Goal: Information Seeking & Learning: Check status

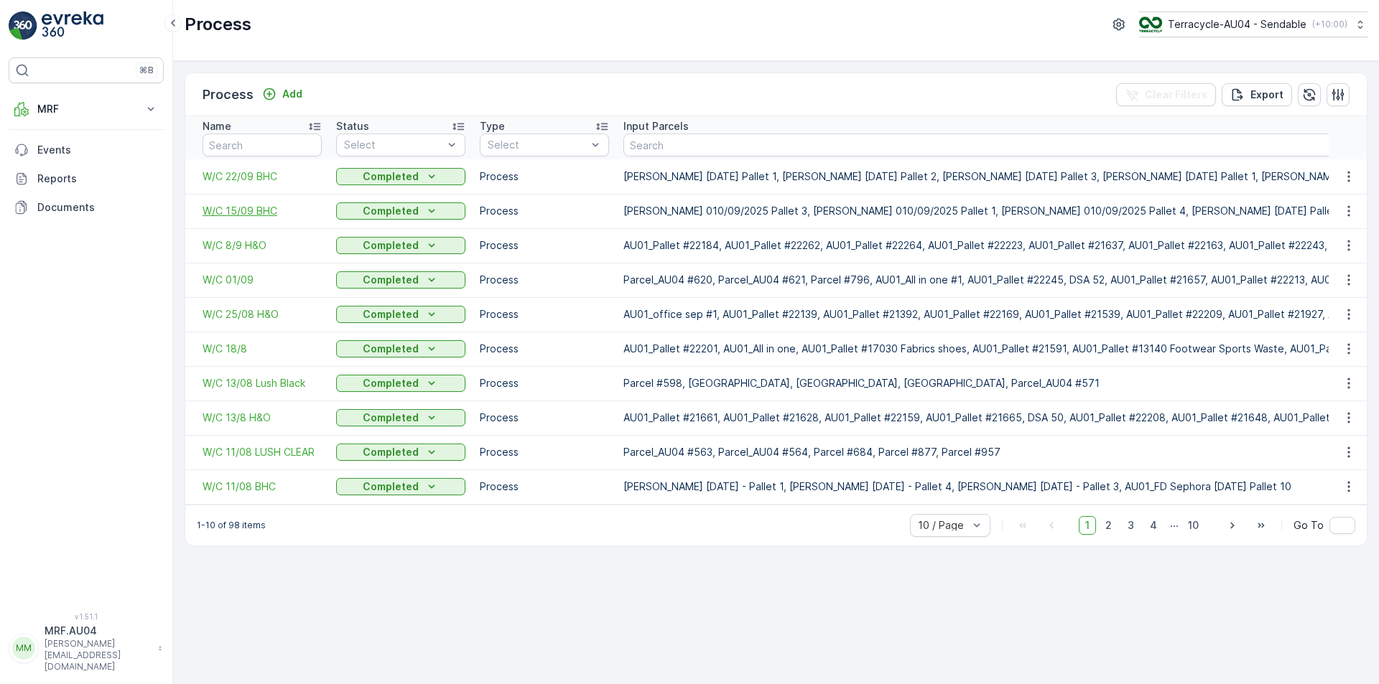
click at [269, 209] on span "W/C 15/09 BHC" at bounding box center [262, 211] width 119 height 14
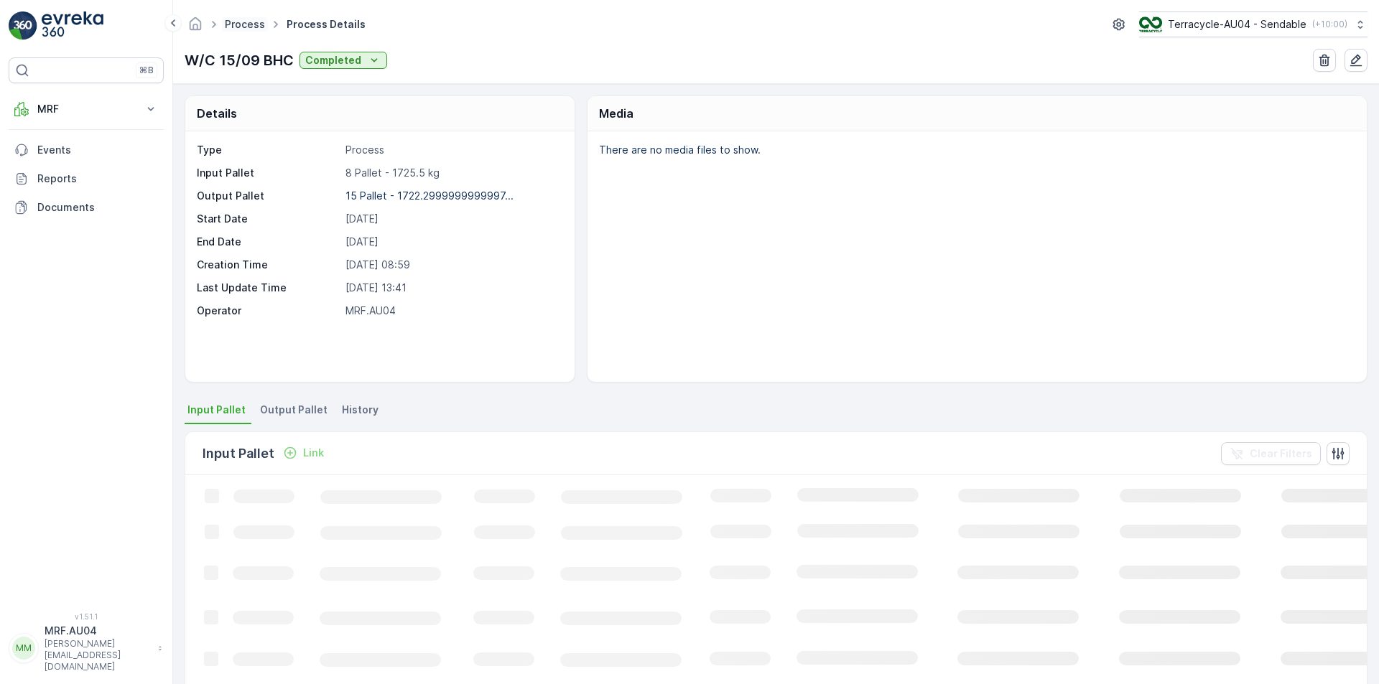
click at [243, 22] on link "Process" at bounding box center [245, 24] width 40 height 12
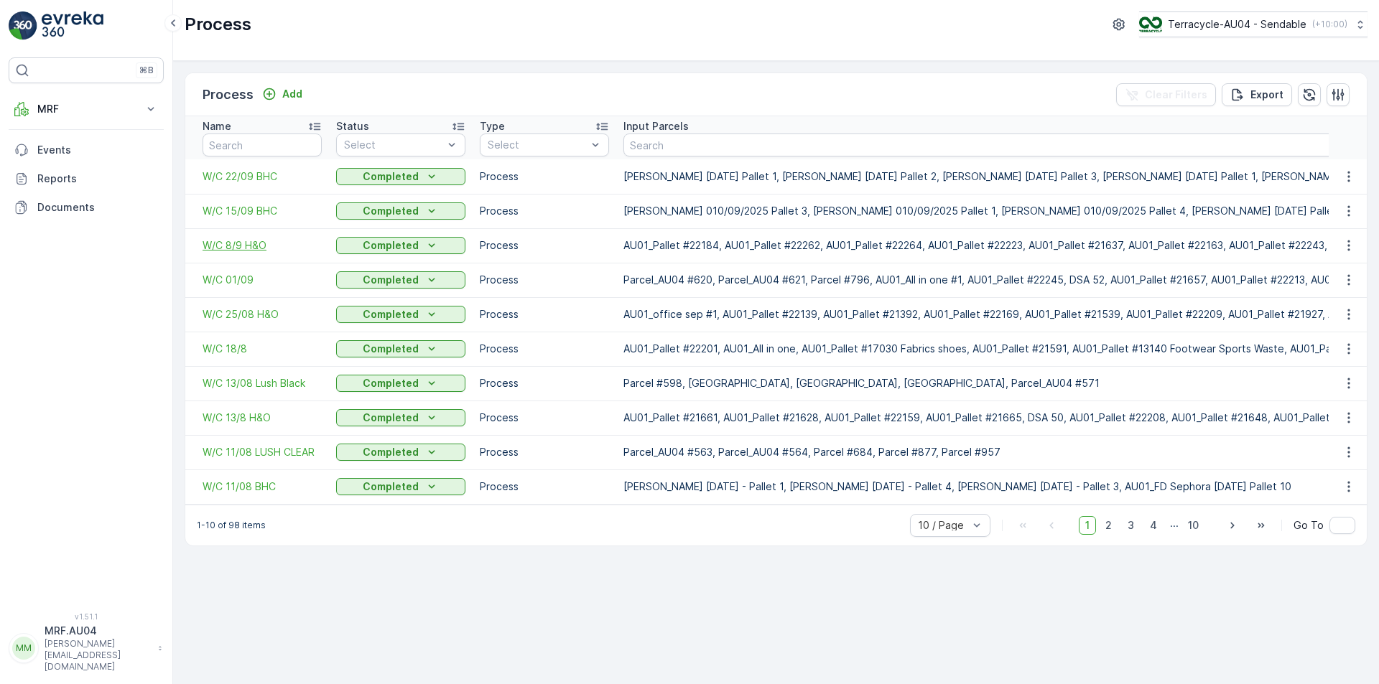
click at [245, 248] on span "W/C 8/9 H&O" at bounding box center [262, 245] width 119 height 14
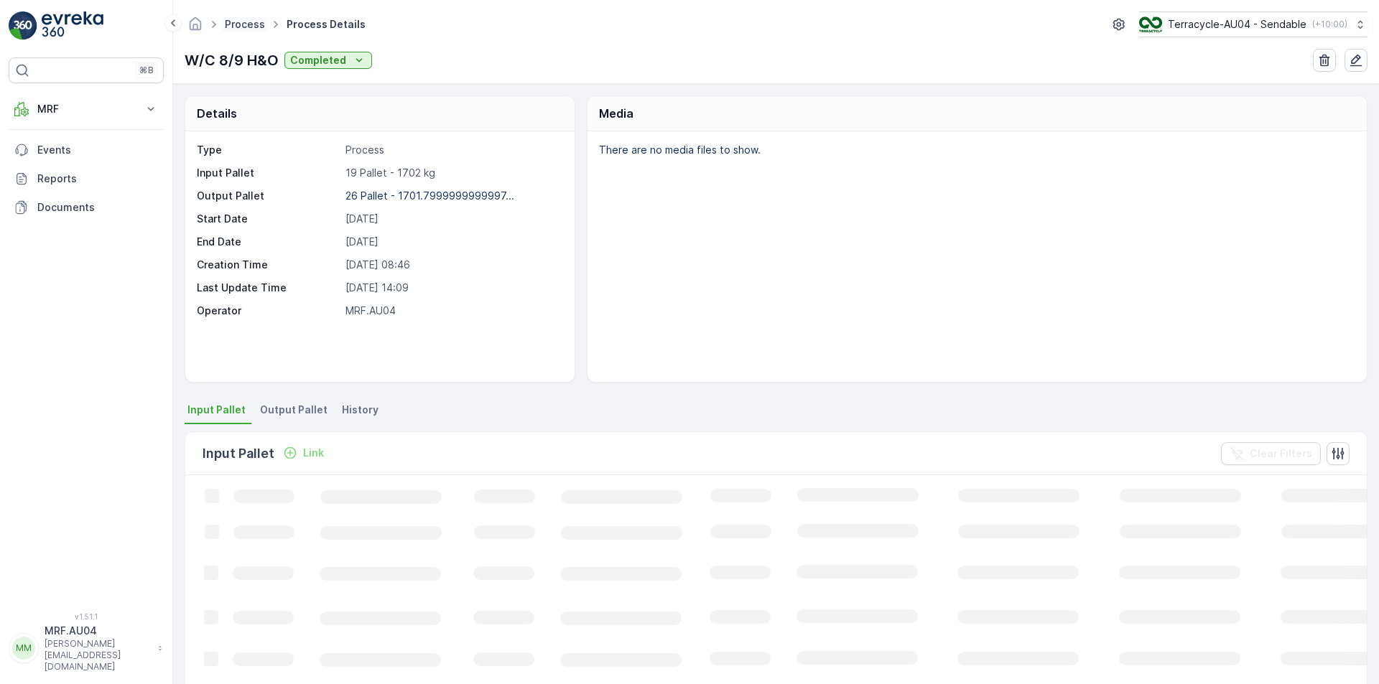
click at [253, 29] on link "Process" at bounding box center [245, 24] width 40 height 12
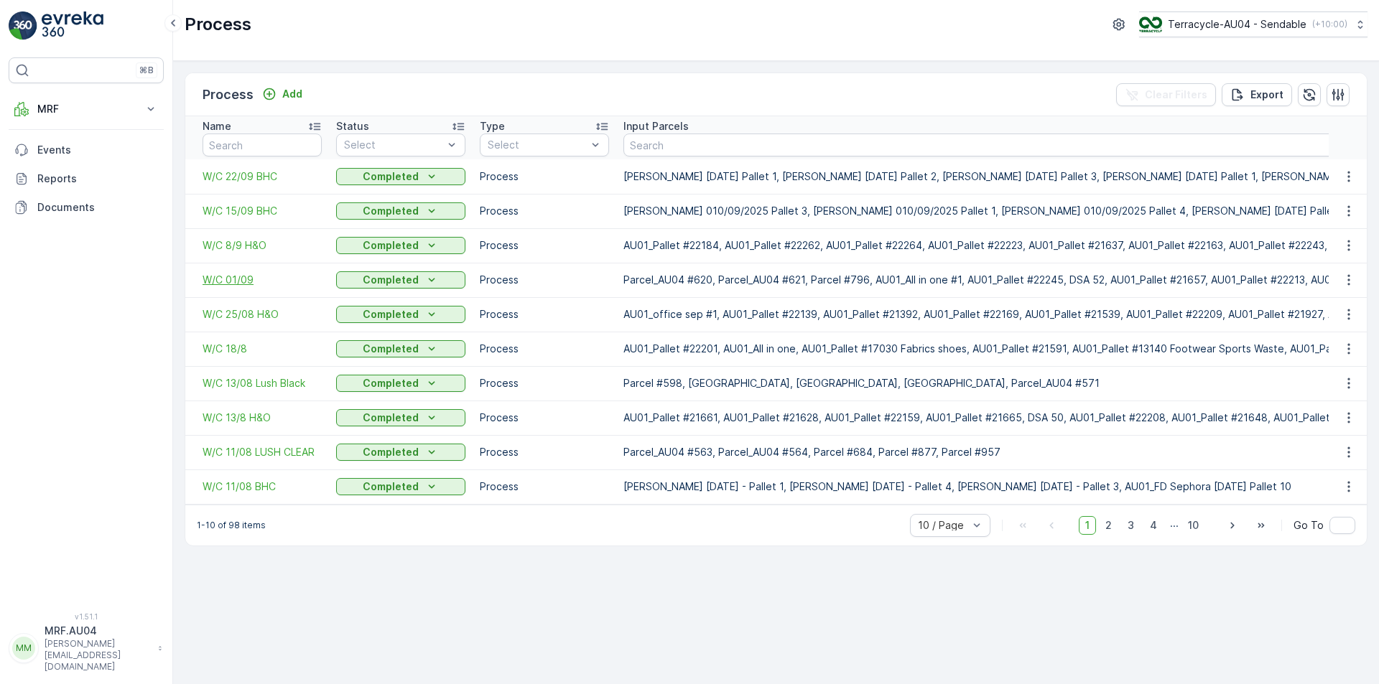
click at [246, 284] on span "W/C 01/09" at bounding box center [262, 280] width 119 height 14
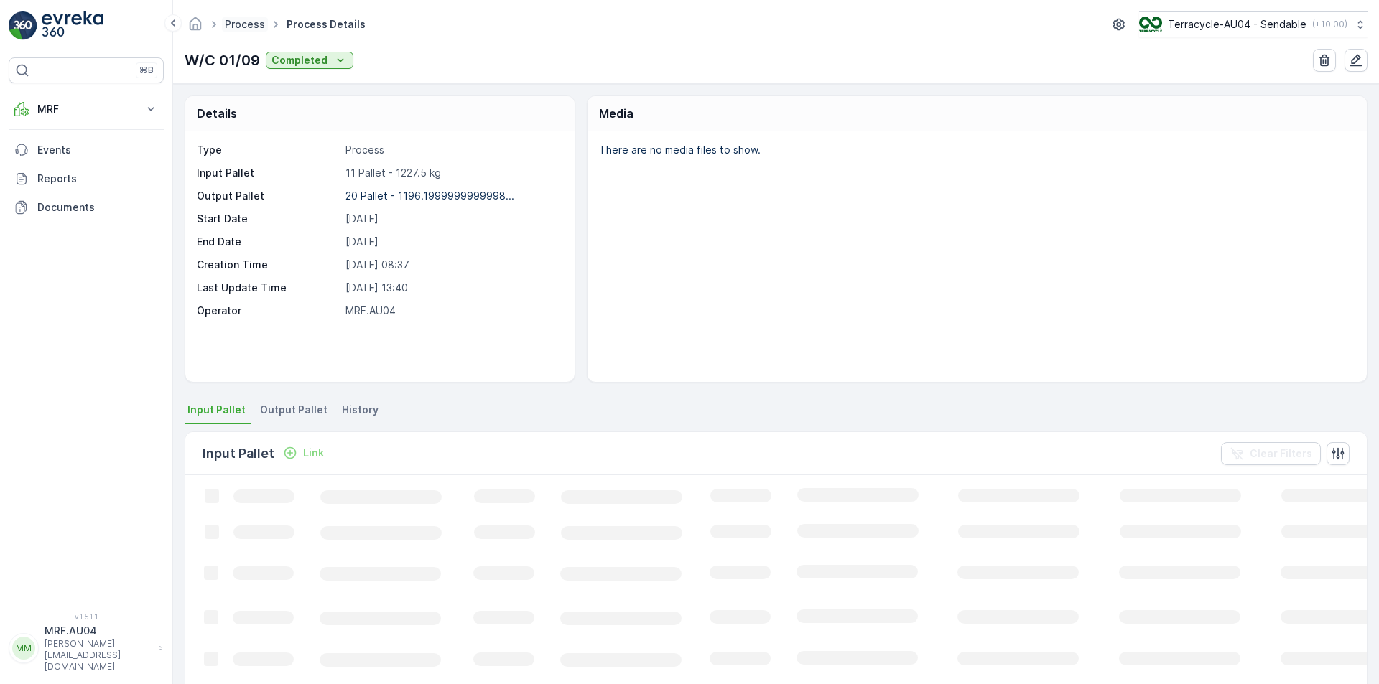
click at [246, 29] on link "Process" at bounding box center [245, 24] width 40 height 12
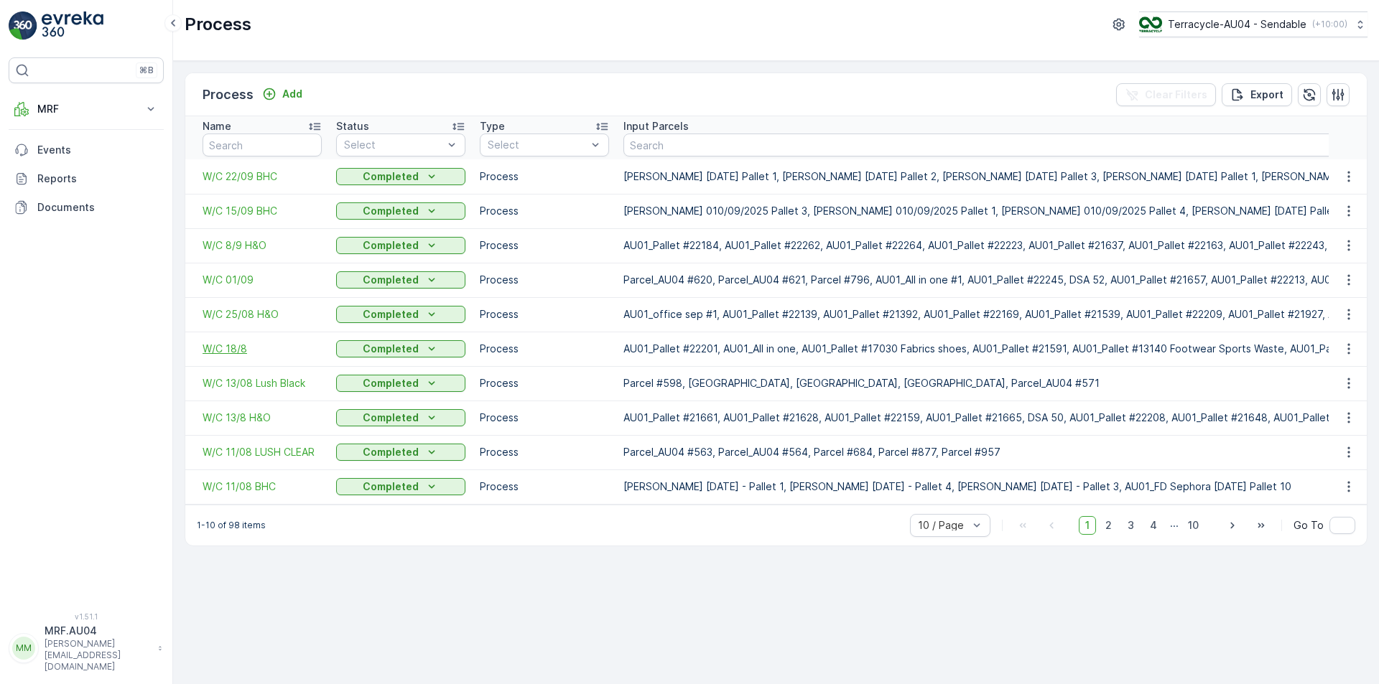
click at [234, 349] on span "W/C 18/8" at bounding box center [262, 349] width 119 height 14
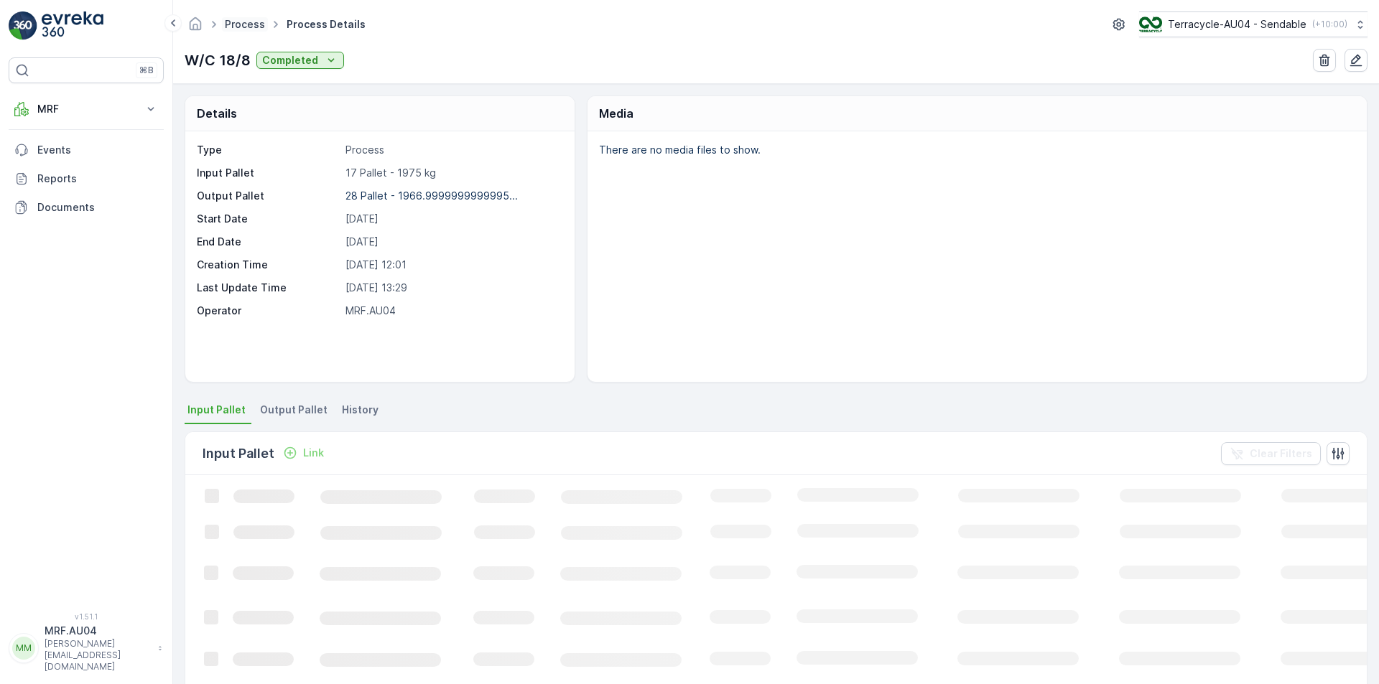
click at [243, 27] on link "Process" at bounding box center [245, 24] width 40 height 12
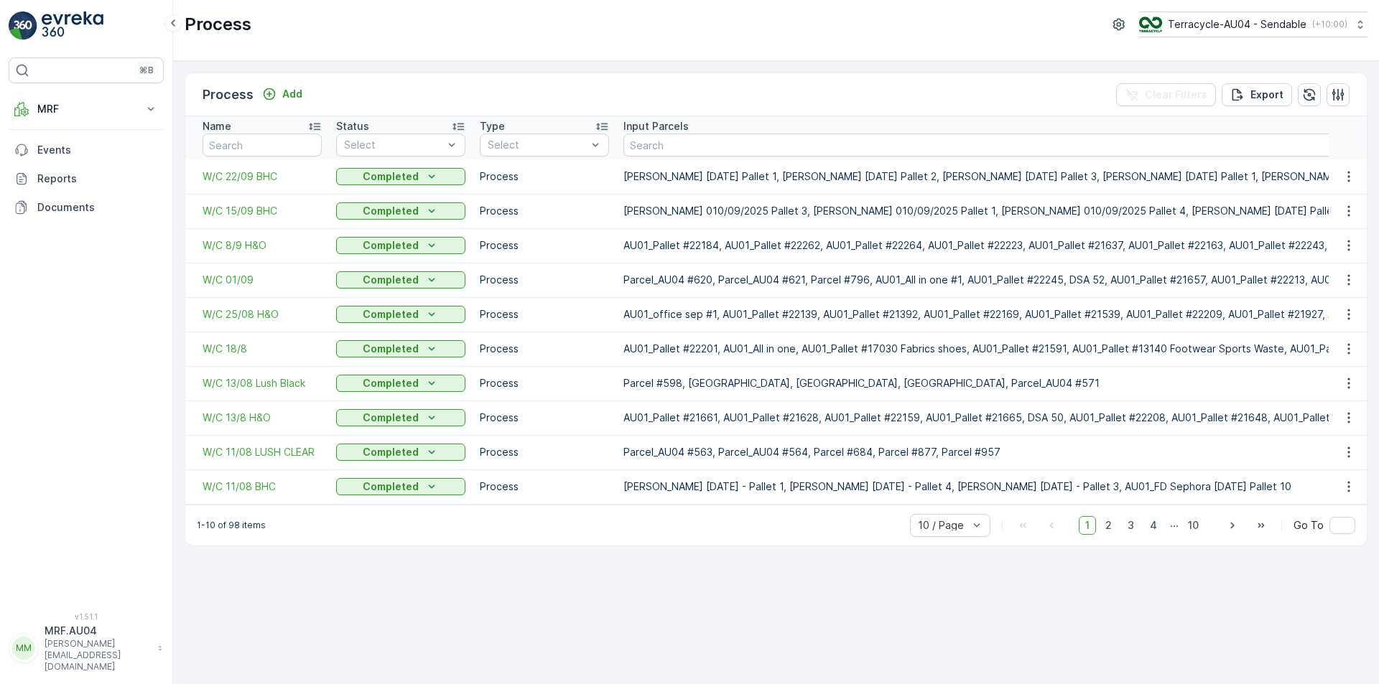
click at [258, 495] on td "W/C 11/08 BHC" at bounding box center [257, 487] width 144 height 34
click at [258, 488] on span "W/C 11/08 BHC" at bounding box center [262, 487] width 119 height 14
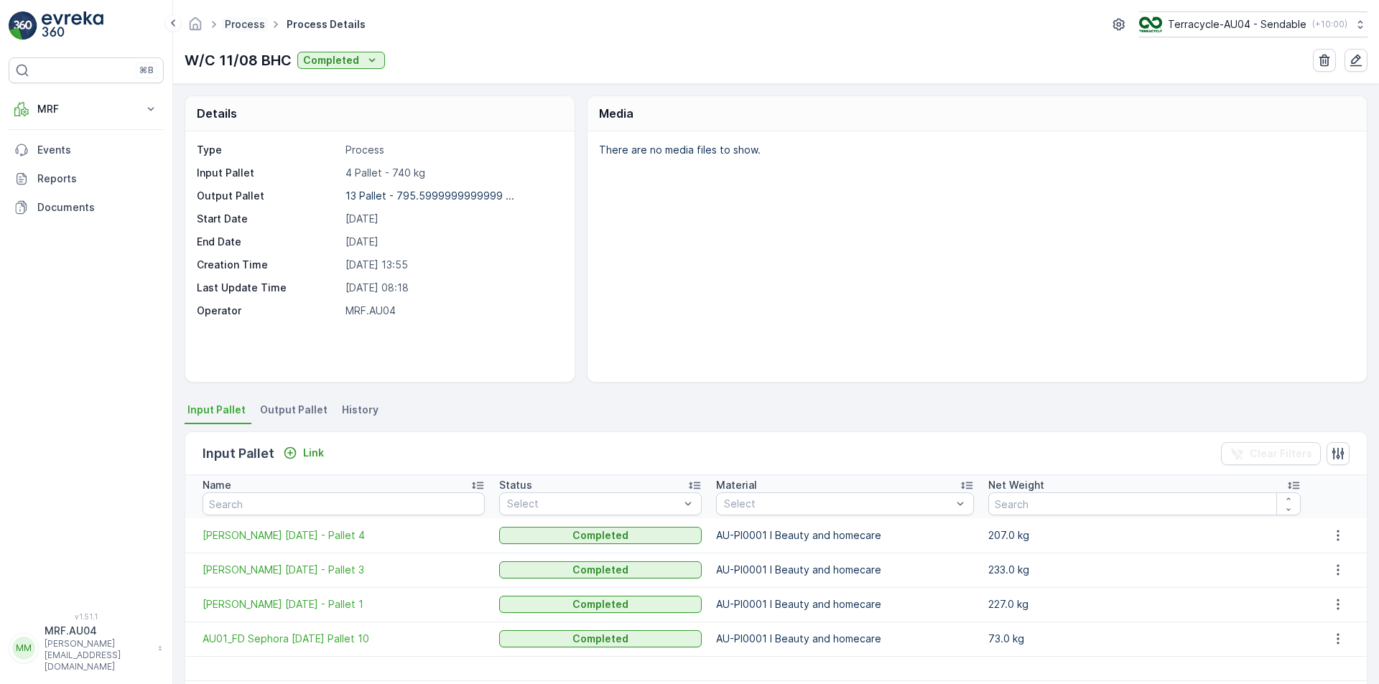
click at [234, 22] on link "Process" at bounding box center [245, 24] width 40 height 12
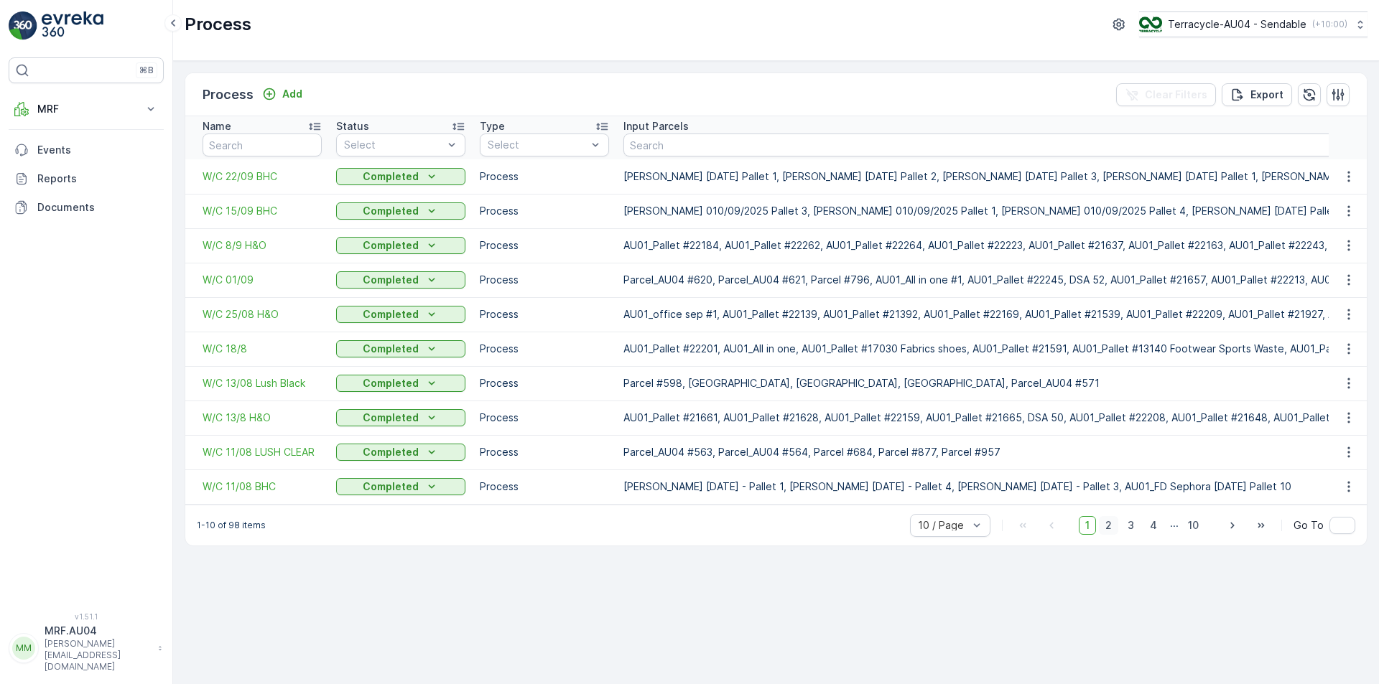
click at [1112, 535] on span "2" at bounding box center [1108, 525] width 19 height 19
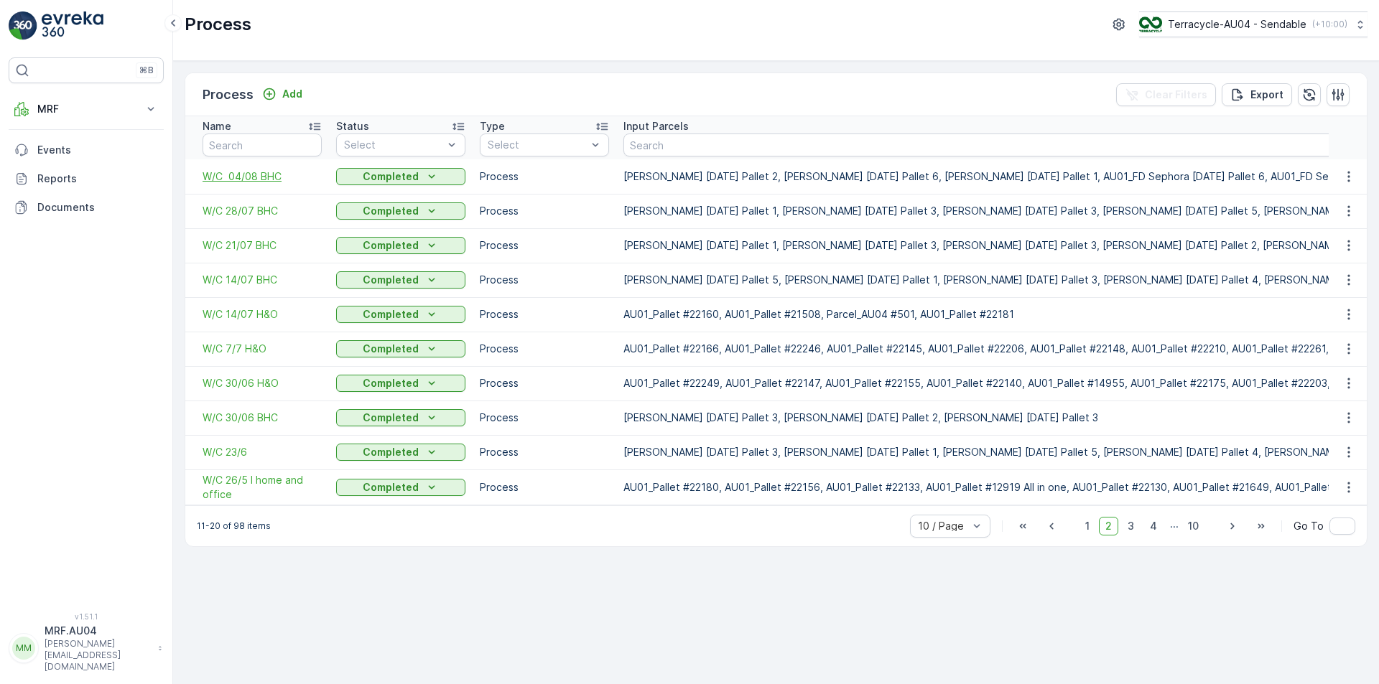
click at [271, 175] on span "W/C 04/08 BHC" at bounding box center [262, 176] width 119 height 14
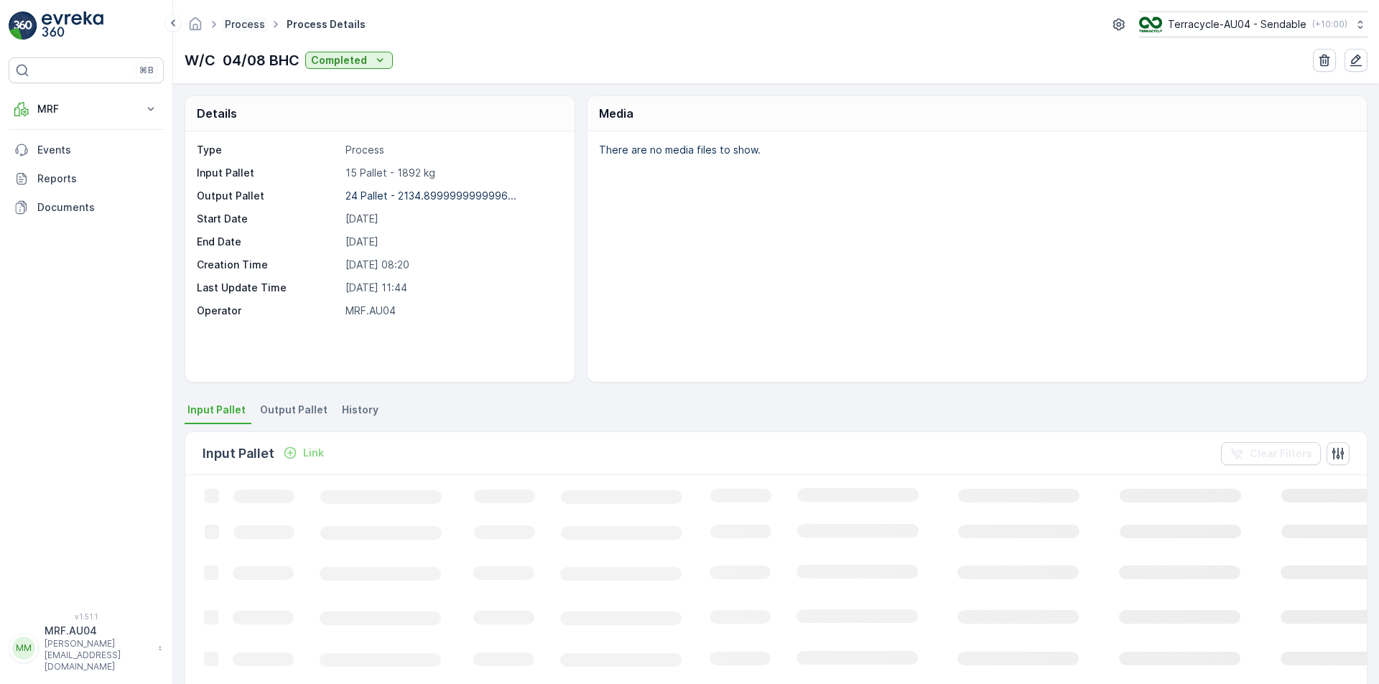
click at [246, 20] on link "Process" at bounding box center [245, 24] width 40 height 12
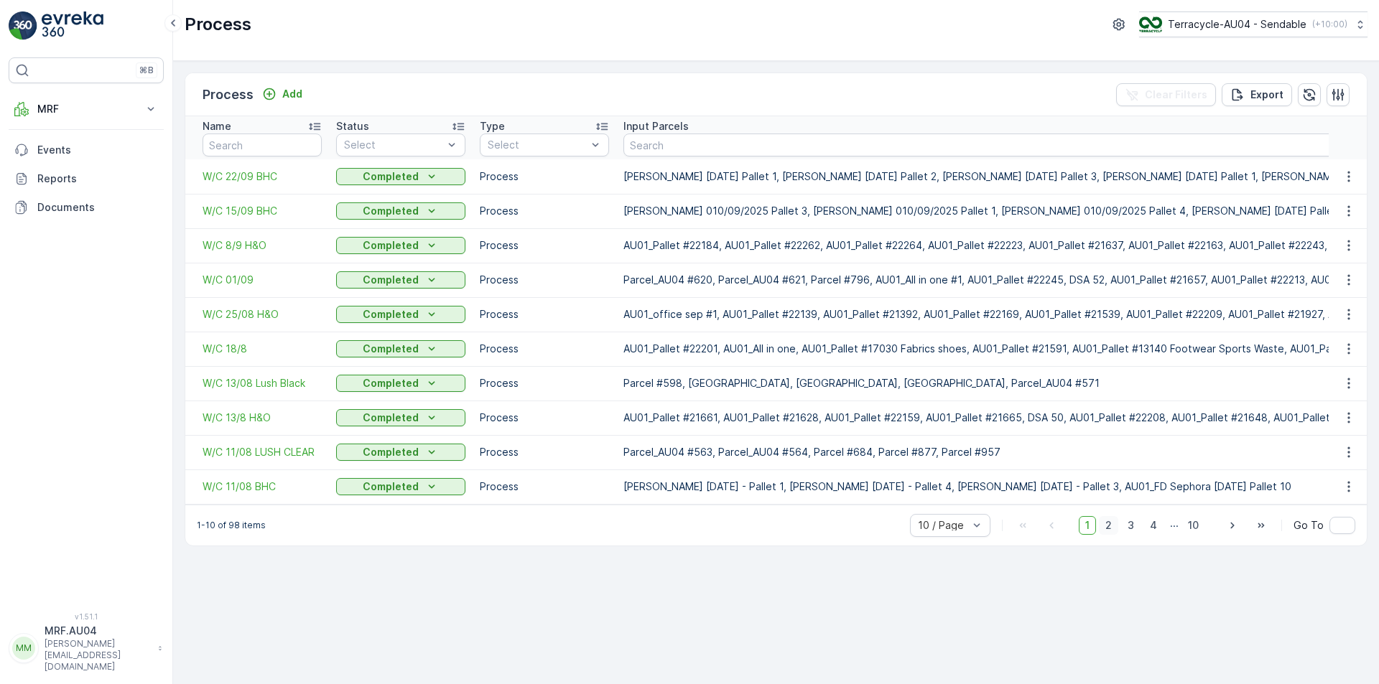
click at [1110, 532] on span "2" at bounding box center [1108, 525] width 19 height 19
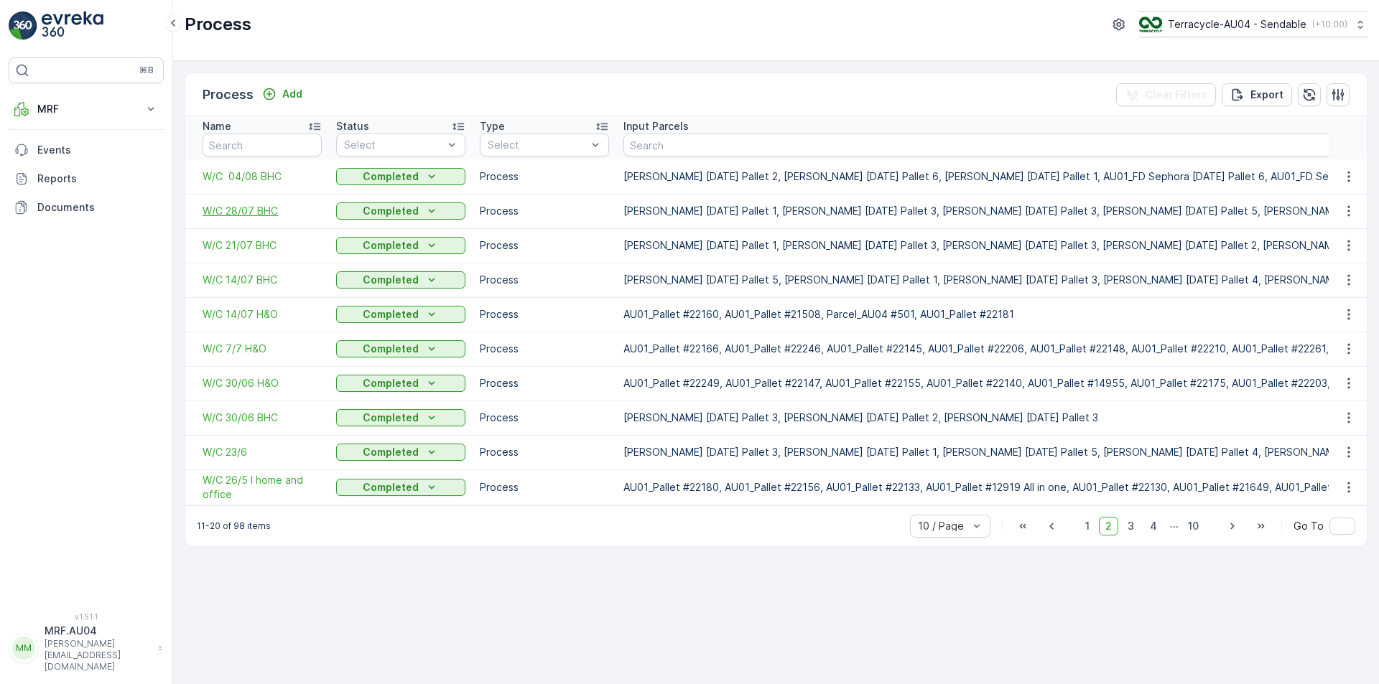
click at [248, 213] on span "W/C 28/07 BHC" at bounding box center [262, 211] width 119 height 14
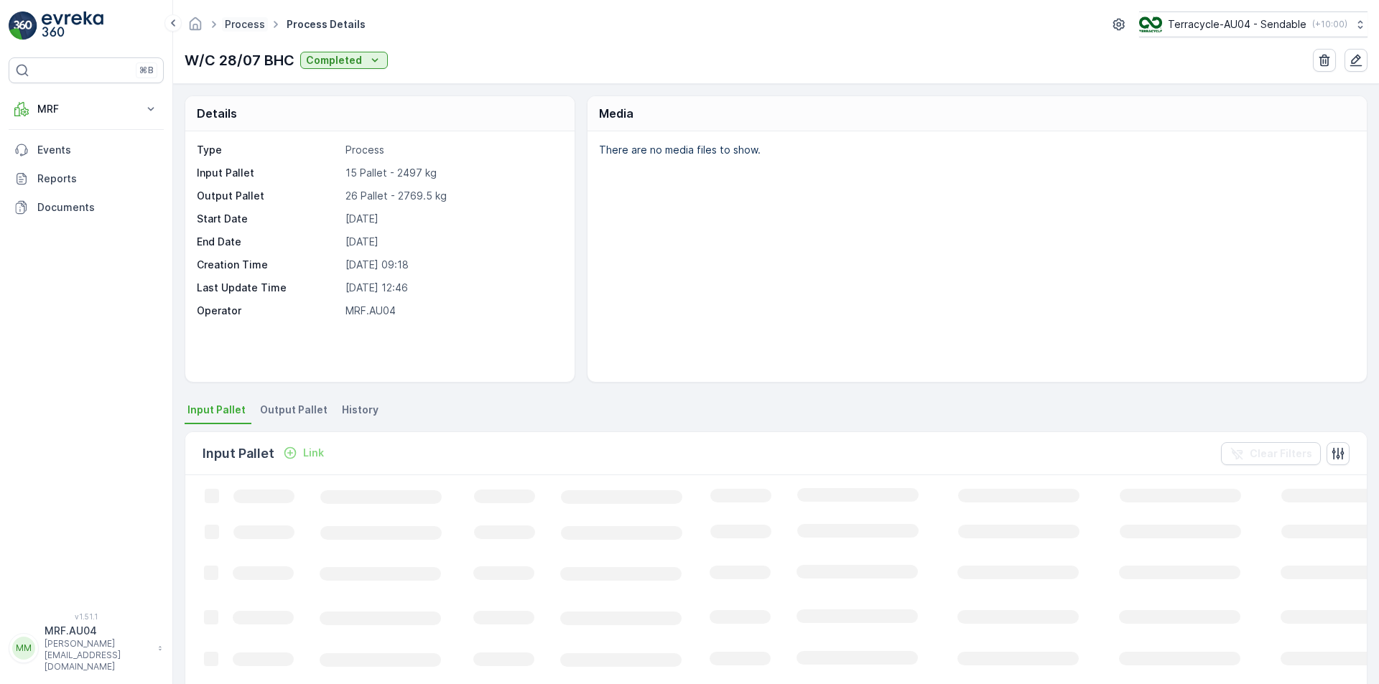
click at [259, 29] on link "Process" at bounding box center [245, 24] width 40 height 12
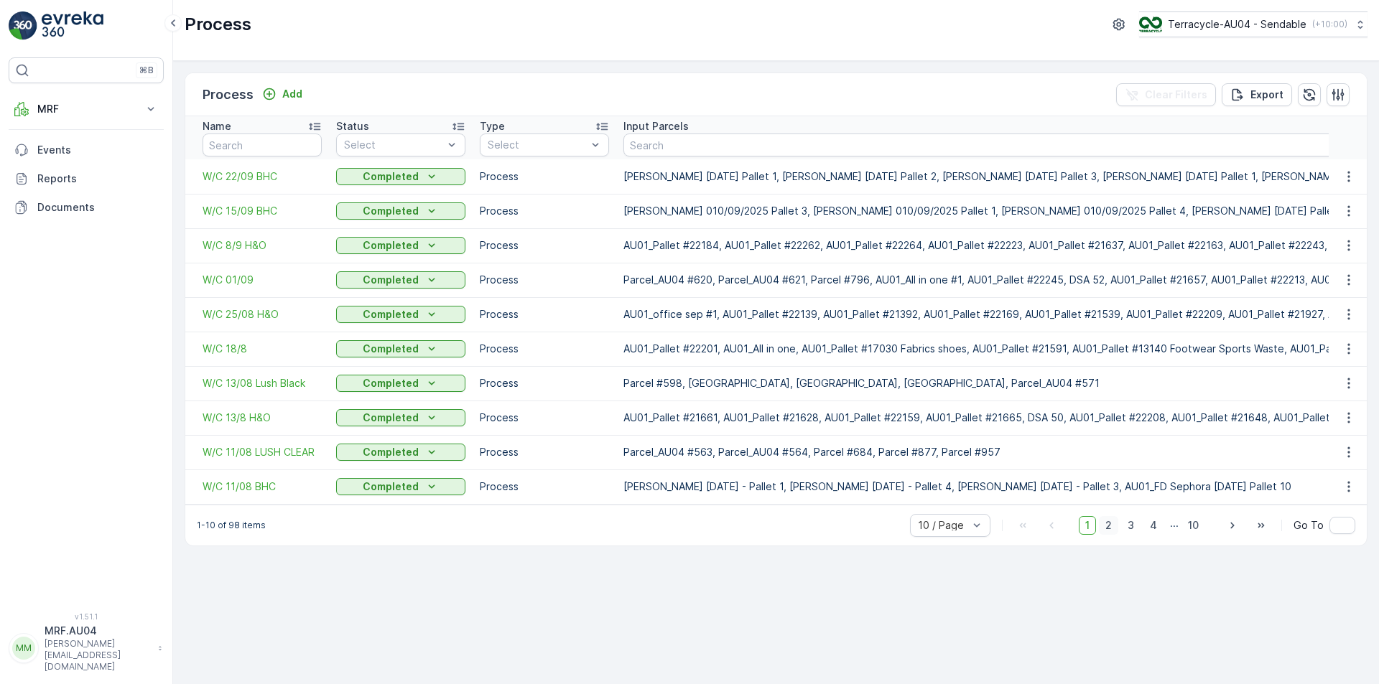
click at [1111, 535] on span "2" at bounding box center [1108, 525] width 19 height 19
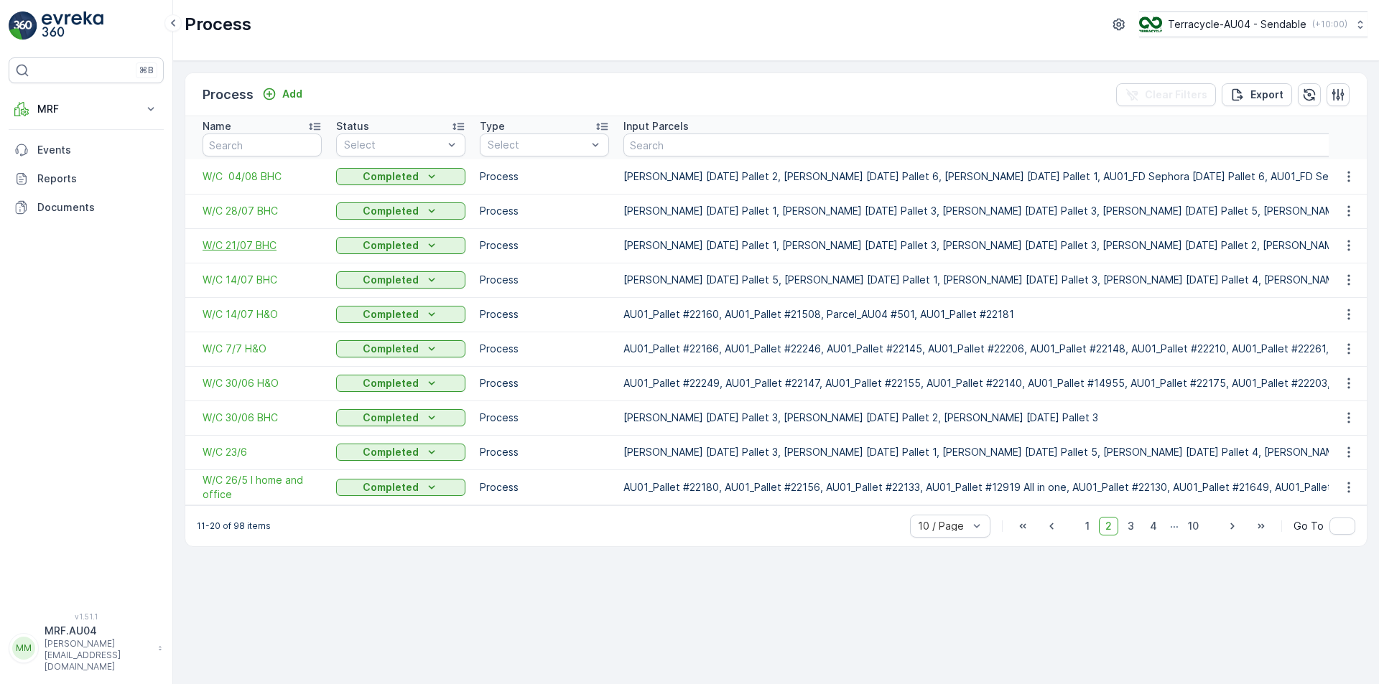
click at [252, 243] on span "W/C 21/07 BHC" at bounding box center [262, 245] width 119 height 14
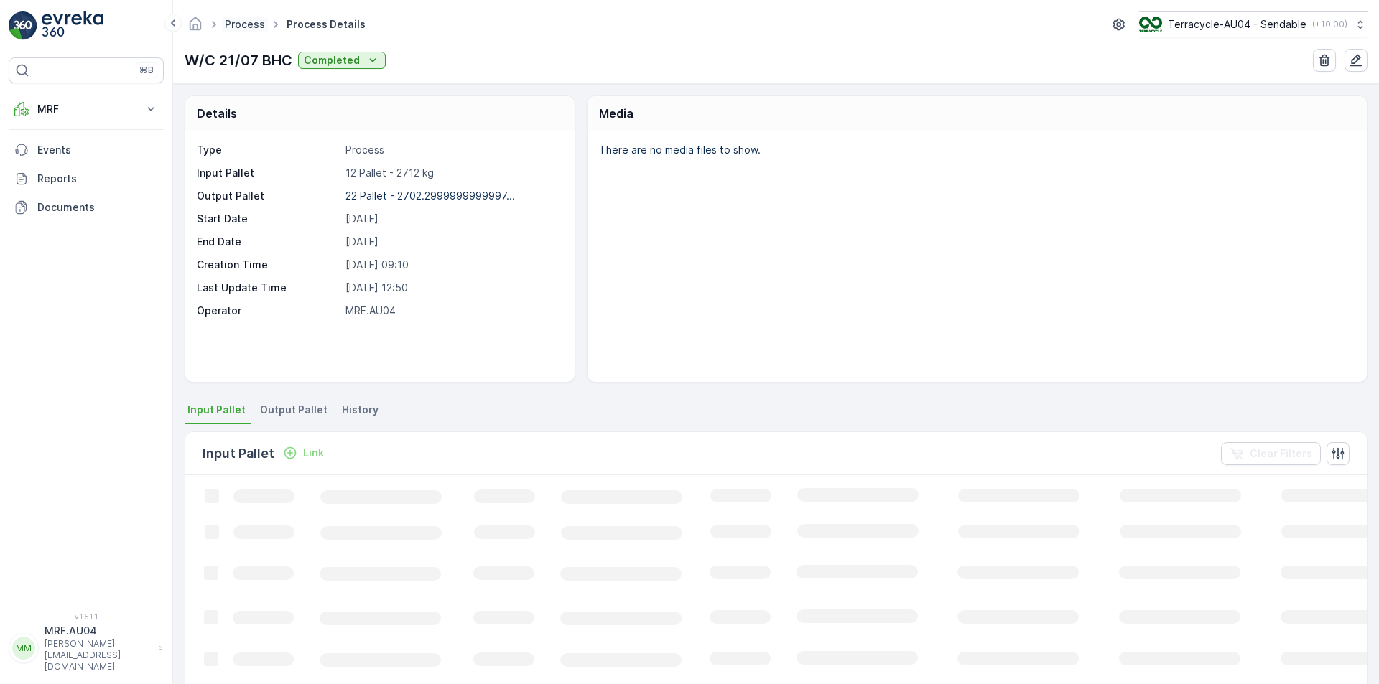
click at [242, 23] on link "Process" at bounding box center [245, 24] width 40 height 12
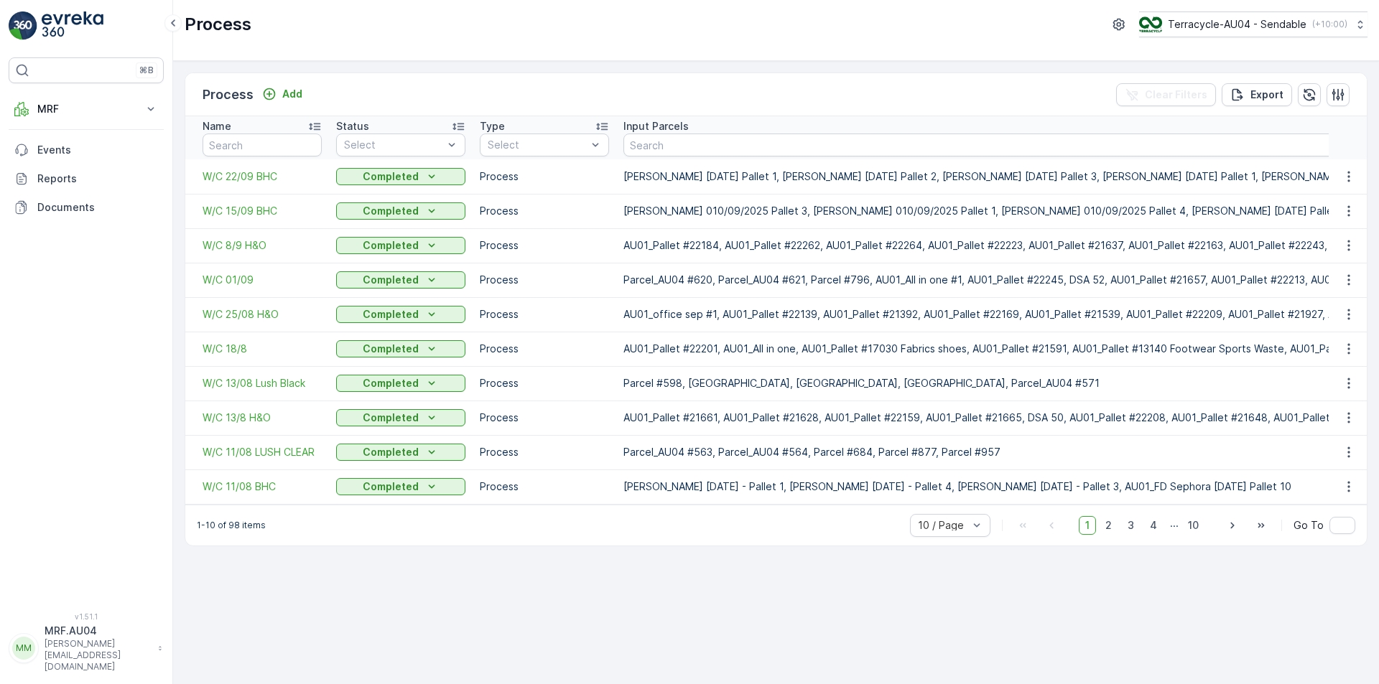
click at [242, 23] on p "Process" at bounding box center [218, 24] width 67 height 23
